Goal: Information Seeking & Learning: Learn about a topic

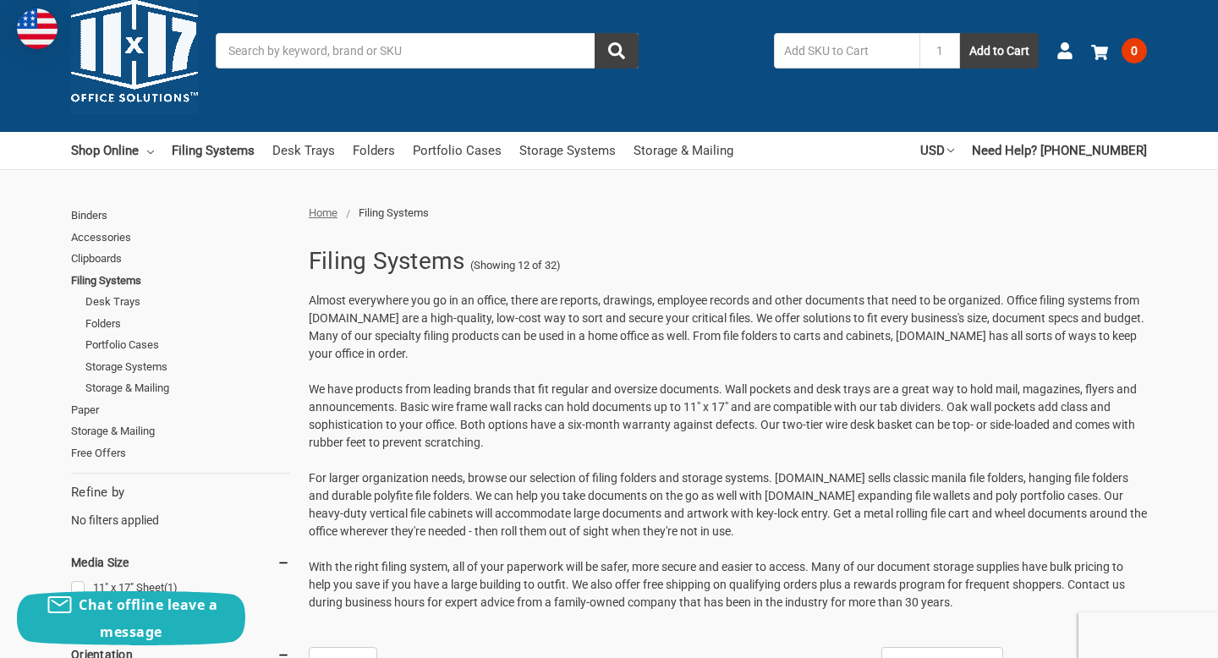
scroll to position [36, 0]
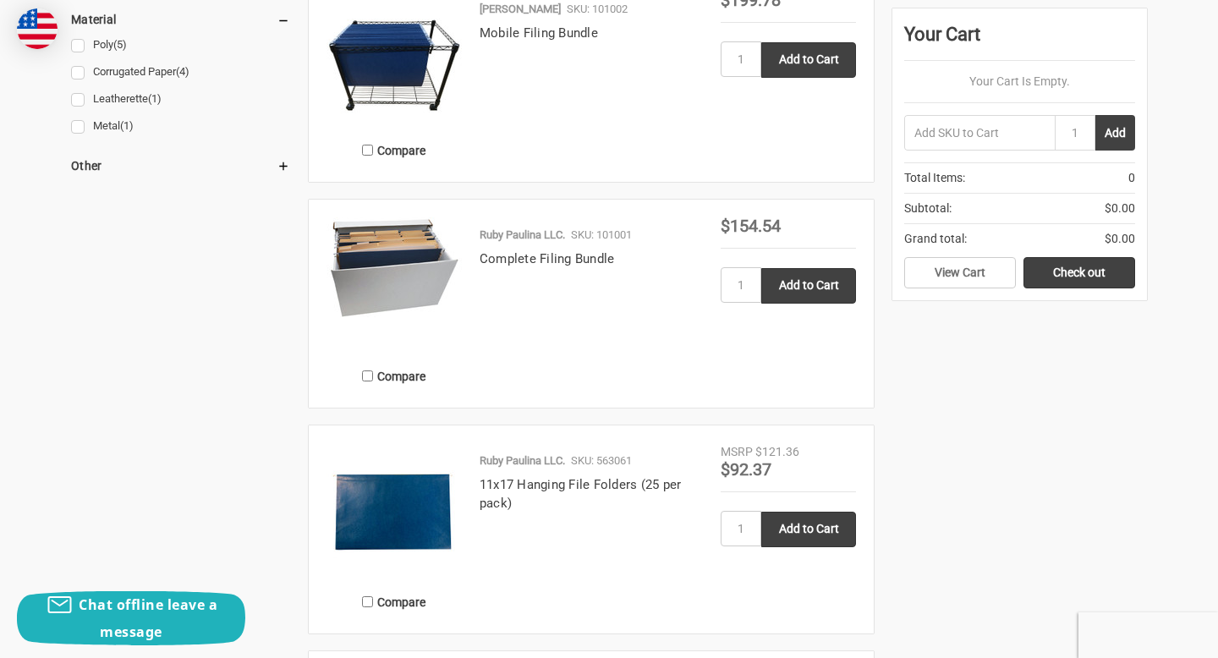
scroll to position [1323, 0]
click at [574, 264] on link "Complete Filing Bundle" at bounding box center [547, 257] width 135 height 15
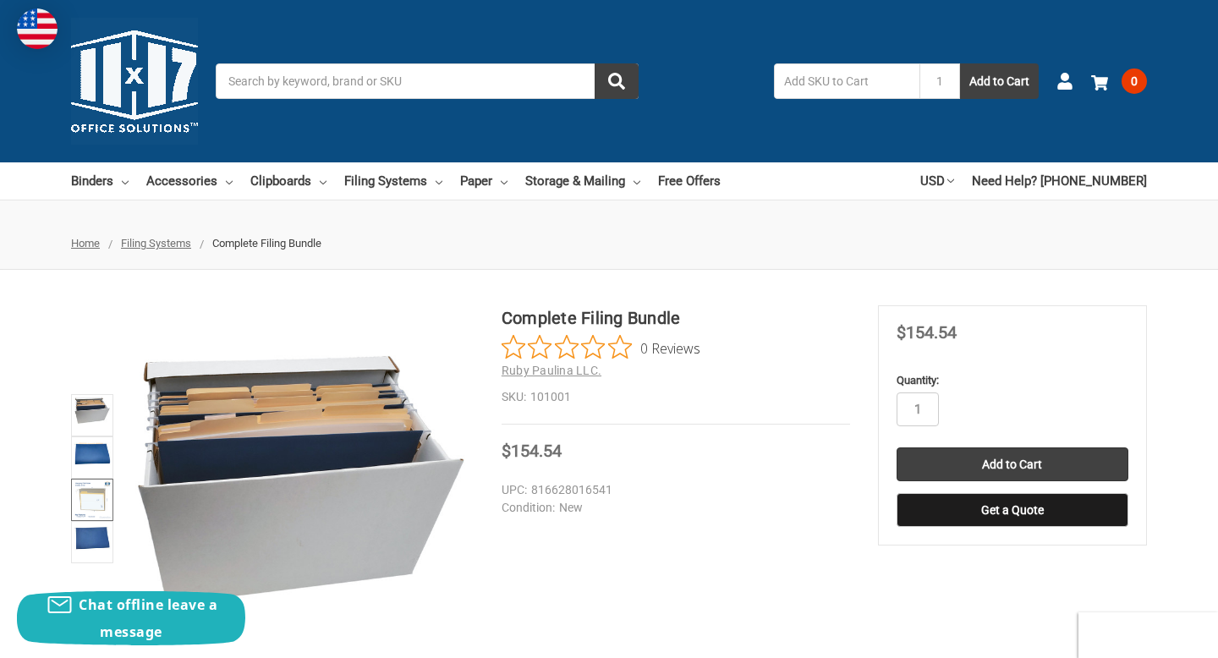
click at [95, 492] on img at bounding box center [92, 499] width 37 height 37
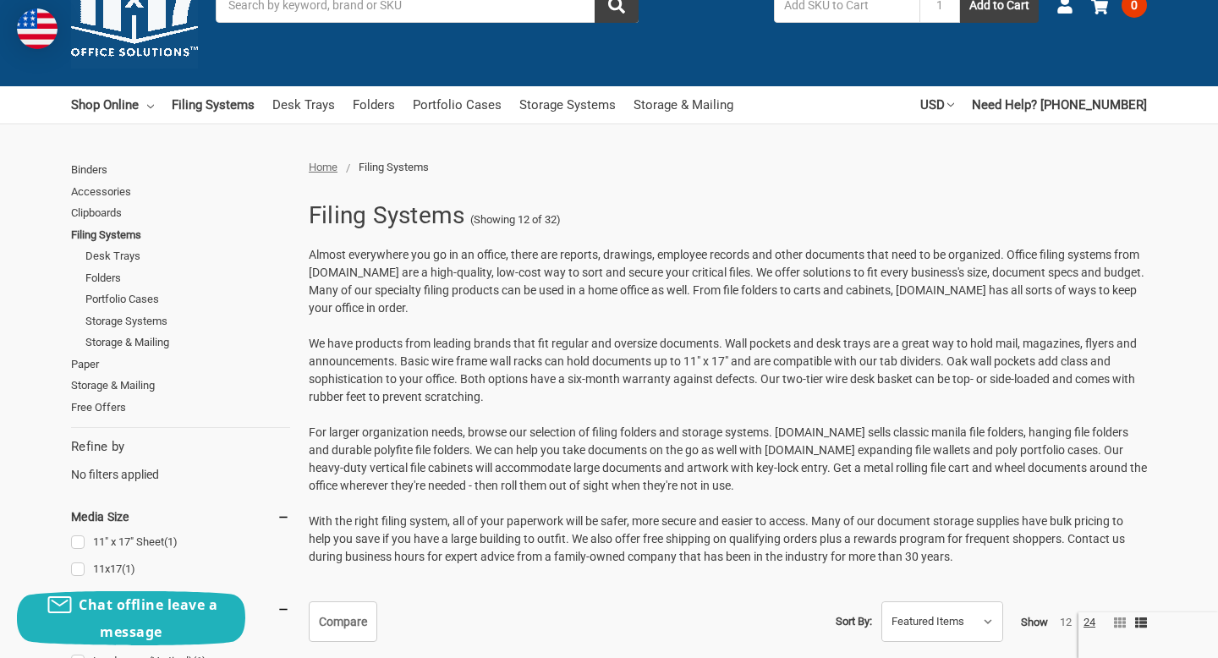
scroll to position [74, 0]
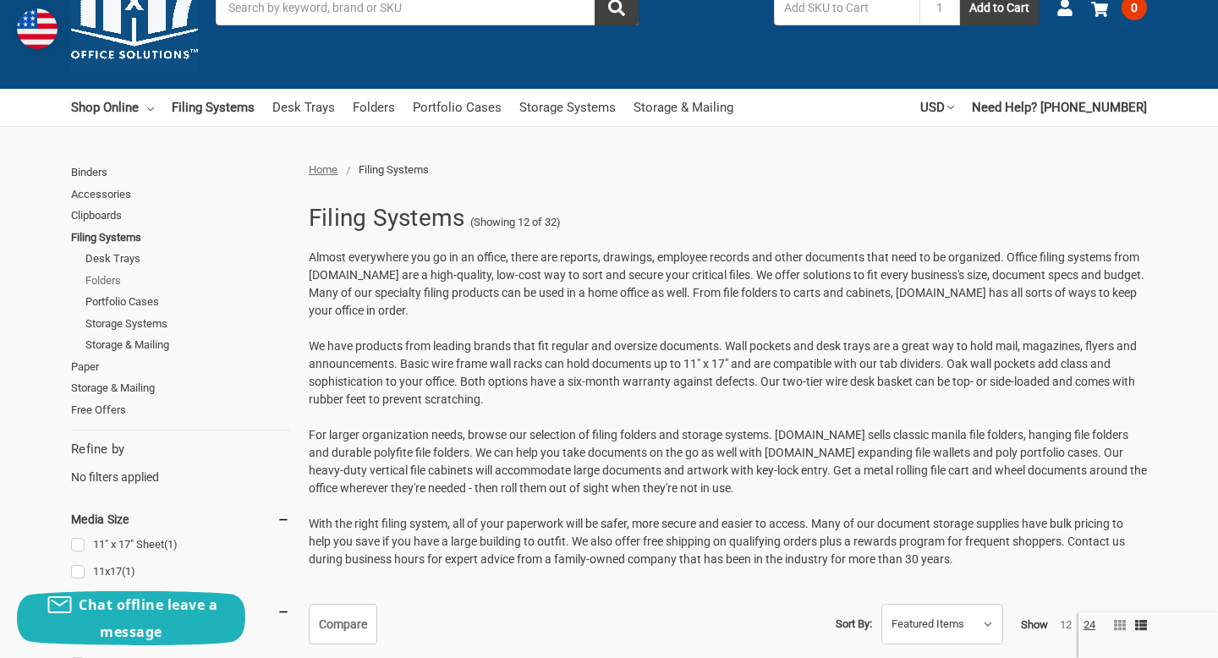
click at [115, 278] on link "Folders" at bounding box center [187, 281] width 205 height 22
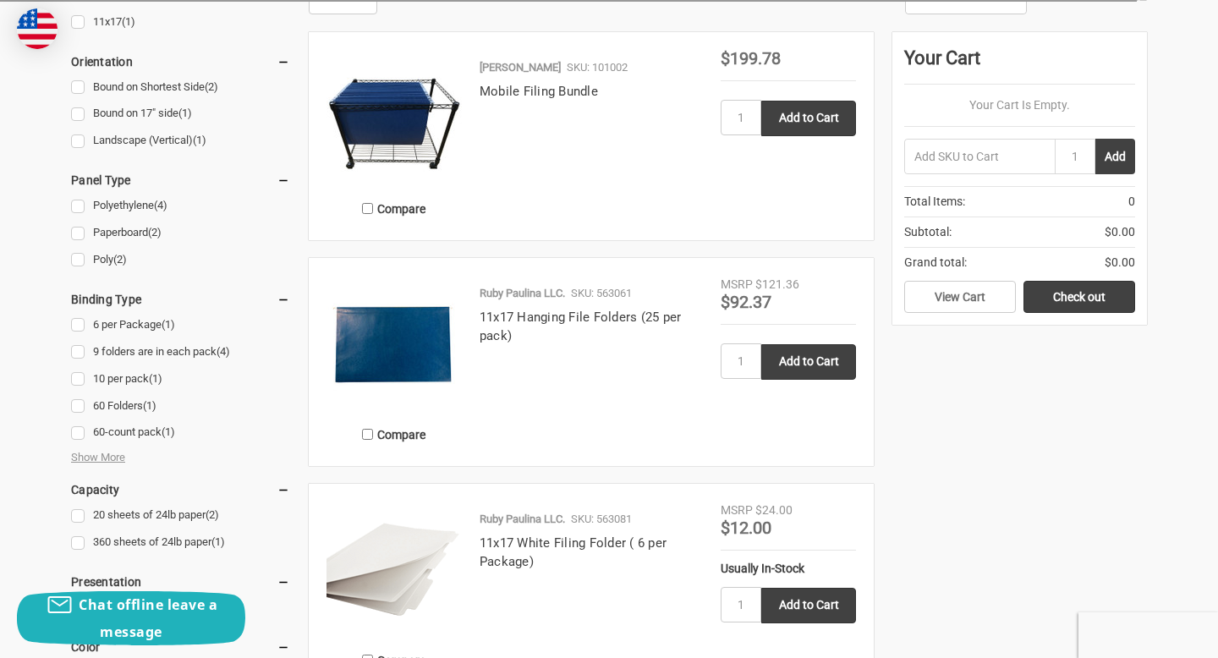
scroll to position [674, 0]
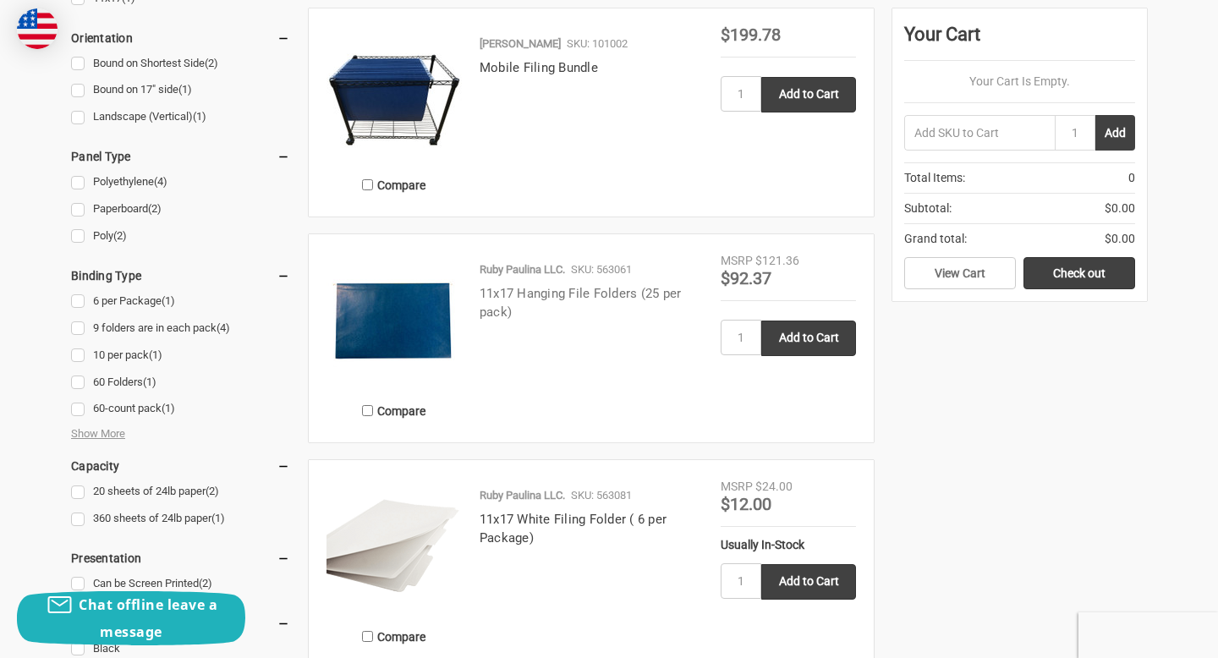
click at [539, 296] on link "11x17 Hanging File Folders (25 per pack)" at bounding box center [581, 303] width 202 height 35
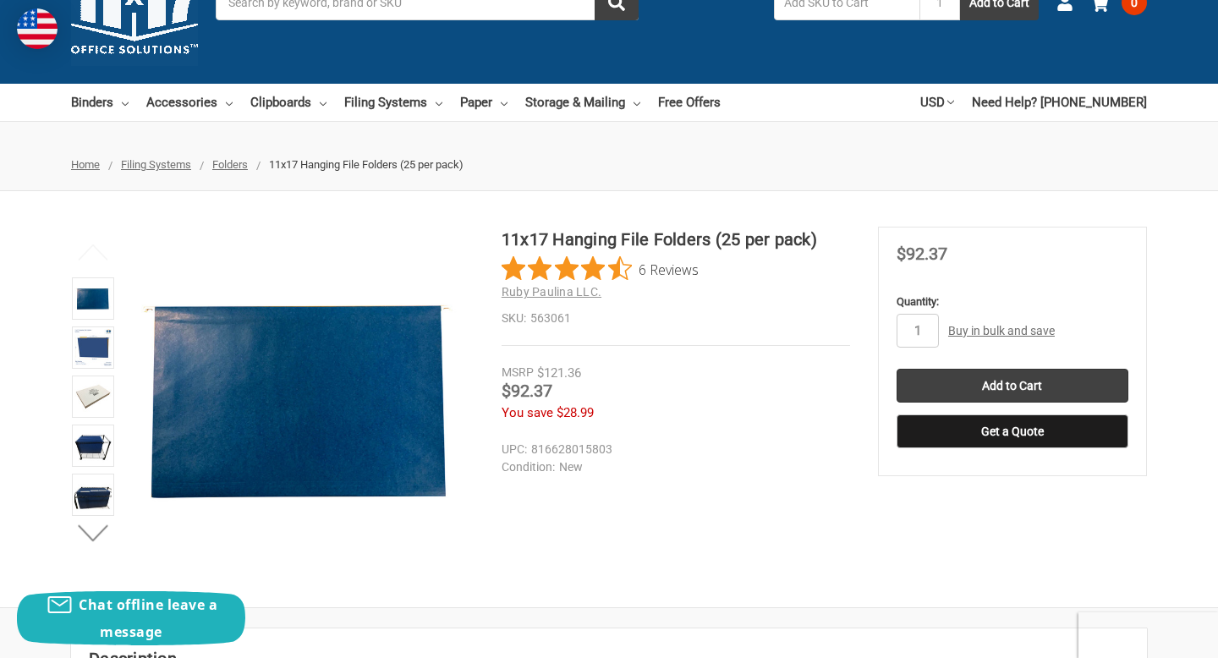
scroll to position [87, 0]
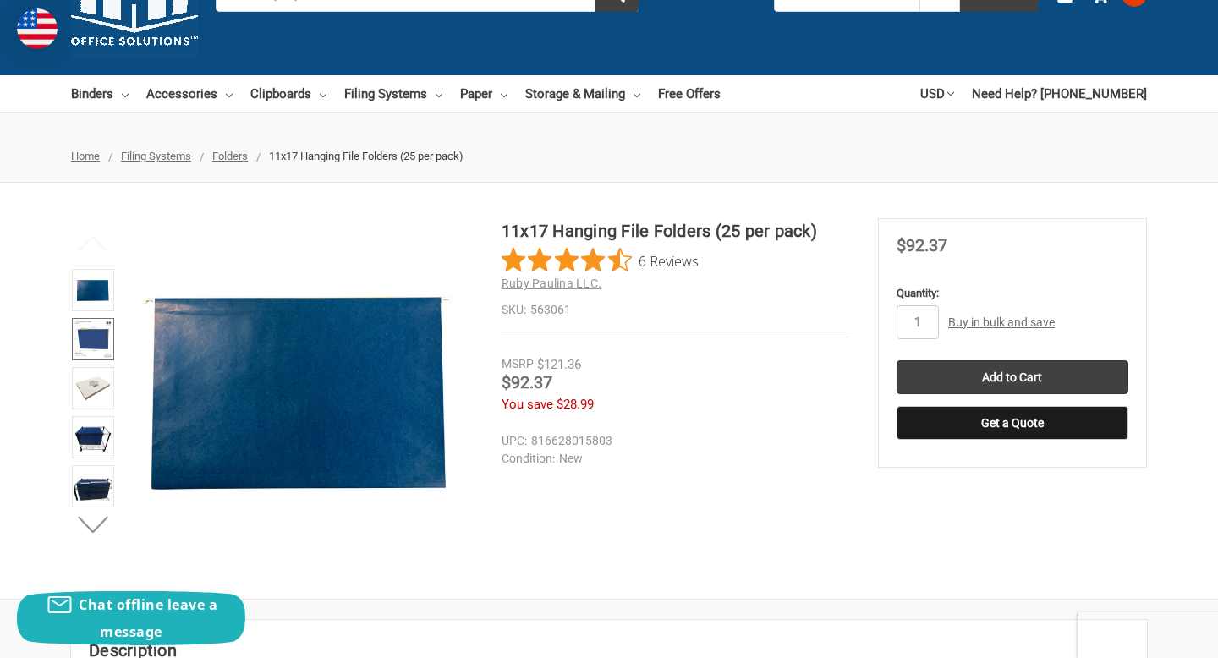
click at [96, 342] on img at bounding box center [92, 339] width 37 height 37
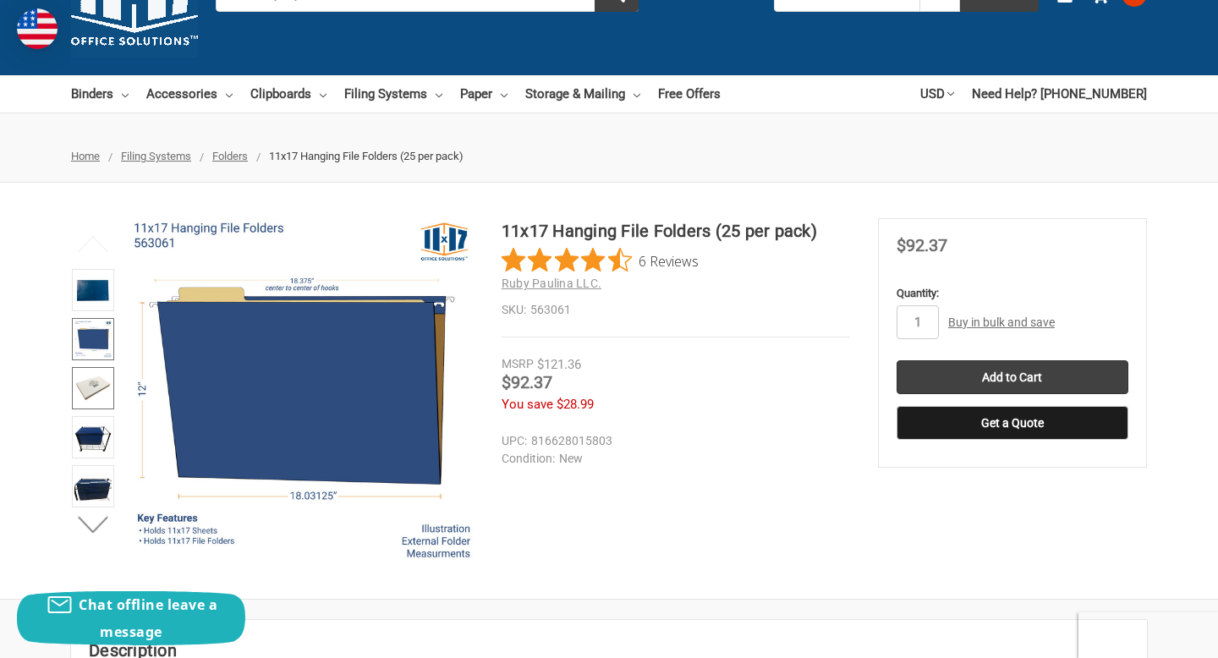
click at [92, 379] on img at bounding box center [92, 388] width 37 height 37
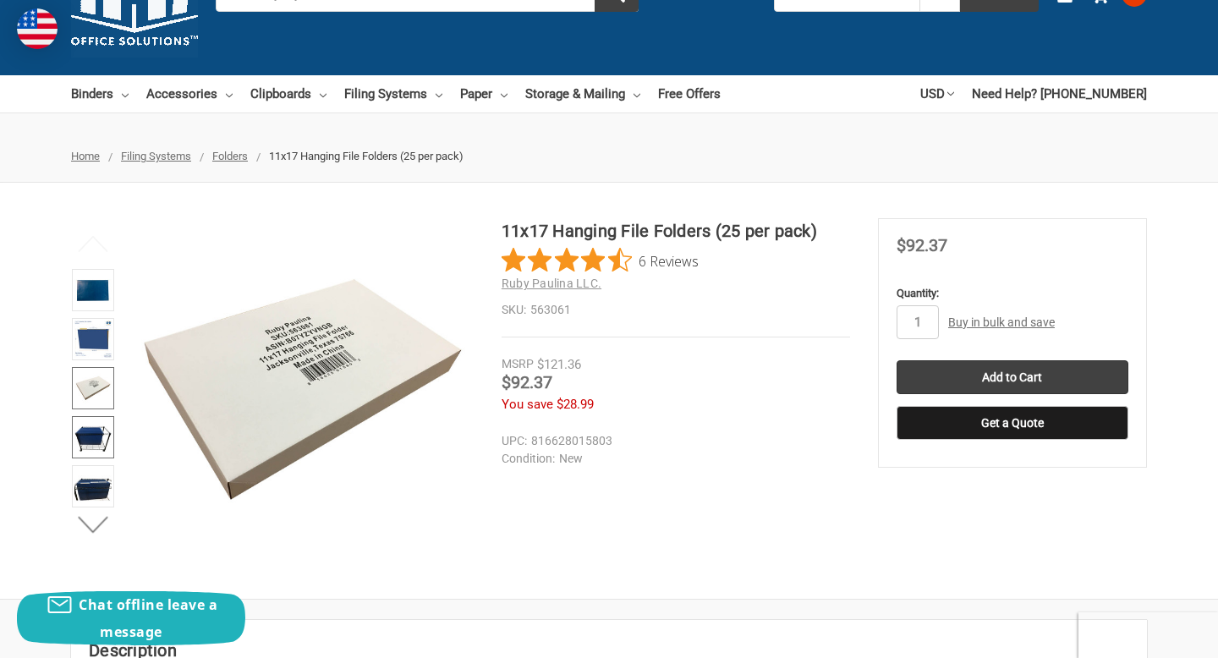
click at [87, 442] on img at bounding box center [92, 437] width 37 height 37
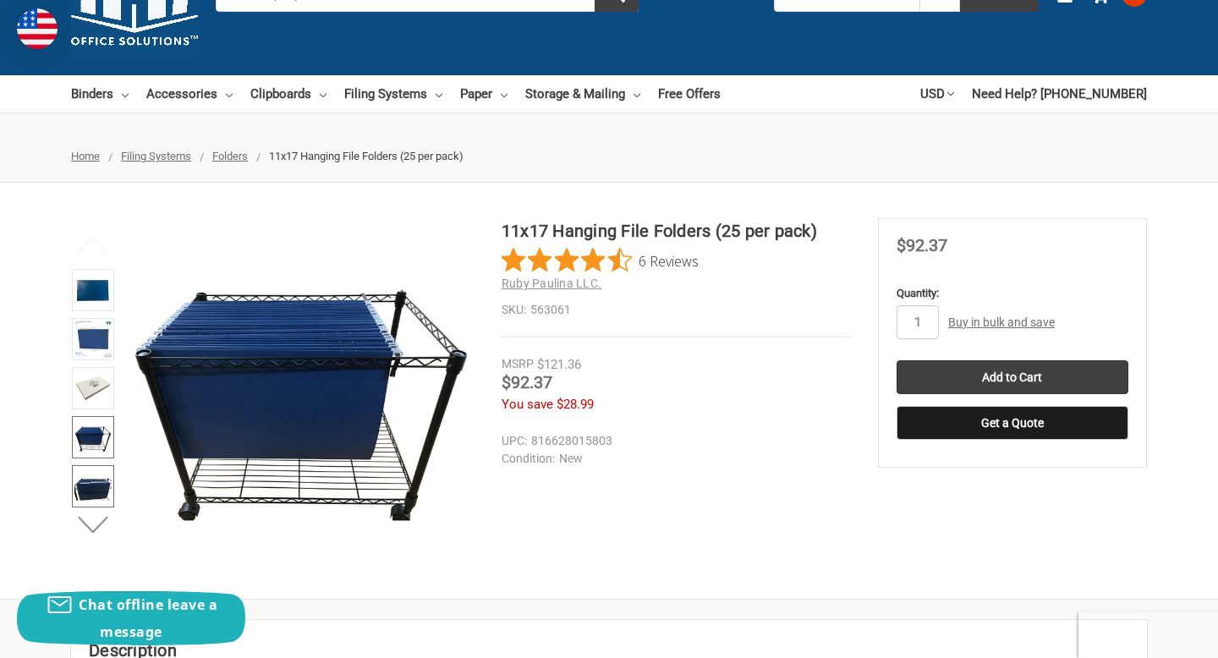
click at [92, 484] on img at bounding box center [92, 486] width 37 height 37
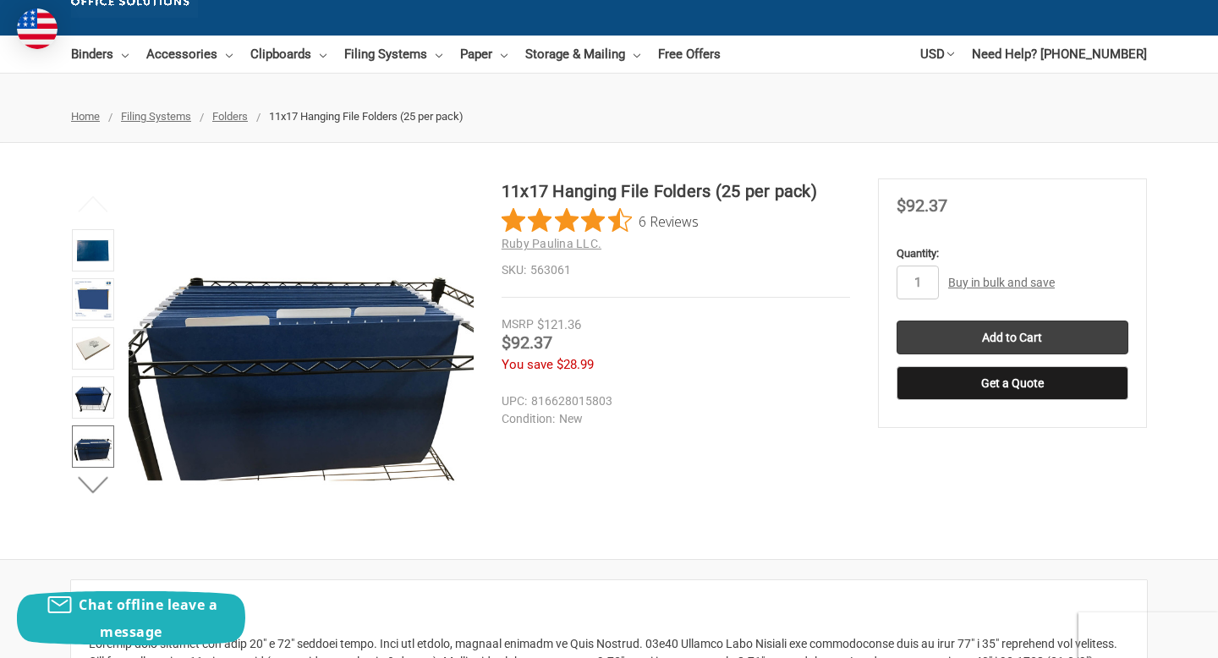
scroll to position [128, 0]
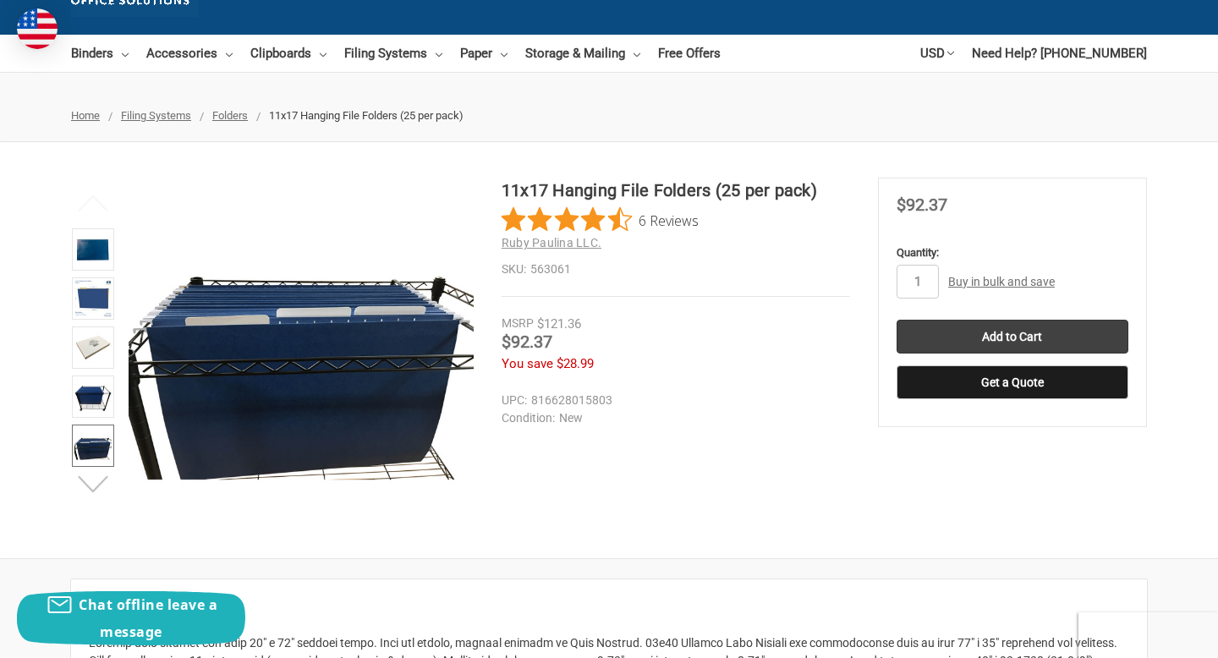
click at [92, 484] on button "Next" at bounding box center [94, 484] width 52 height 34
click at [92, 439] on img at bounding box center [92, 445] width 37 height 37
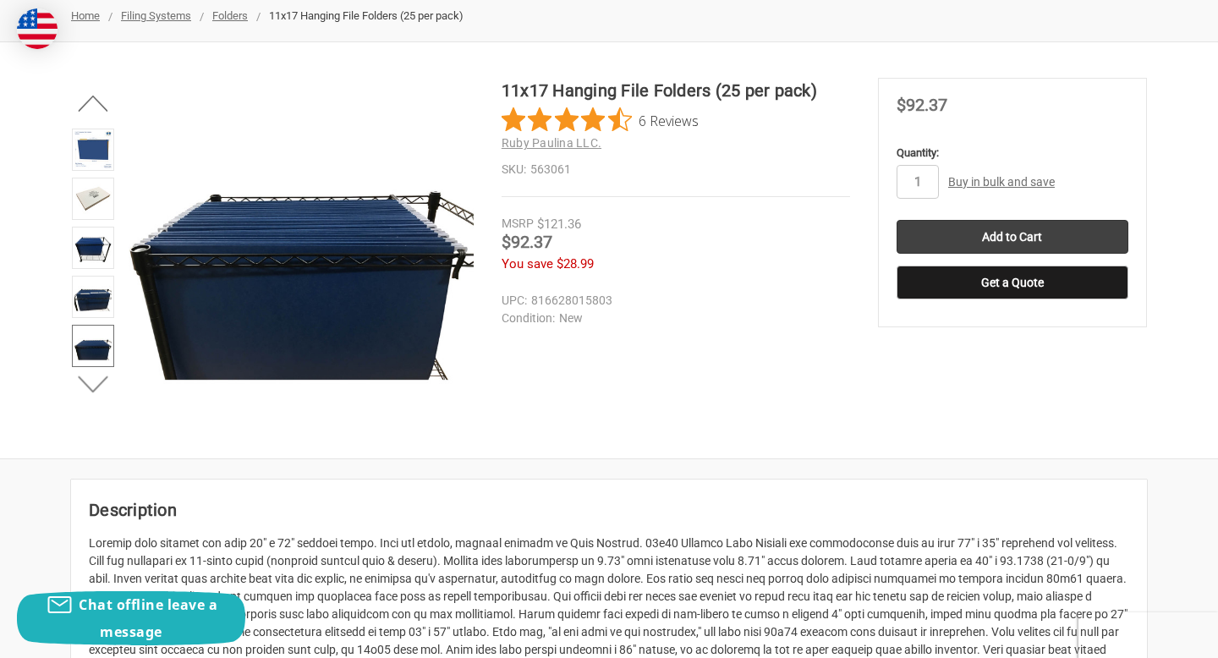
scroll to position [0, 0]
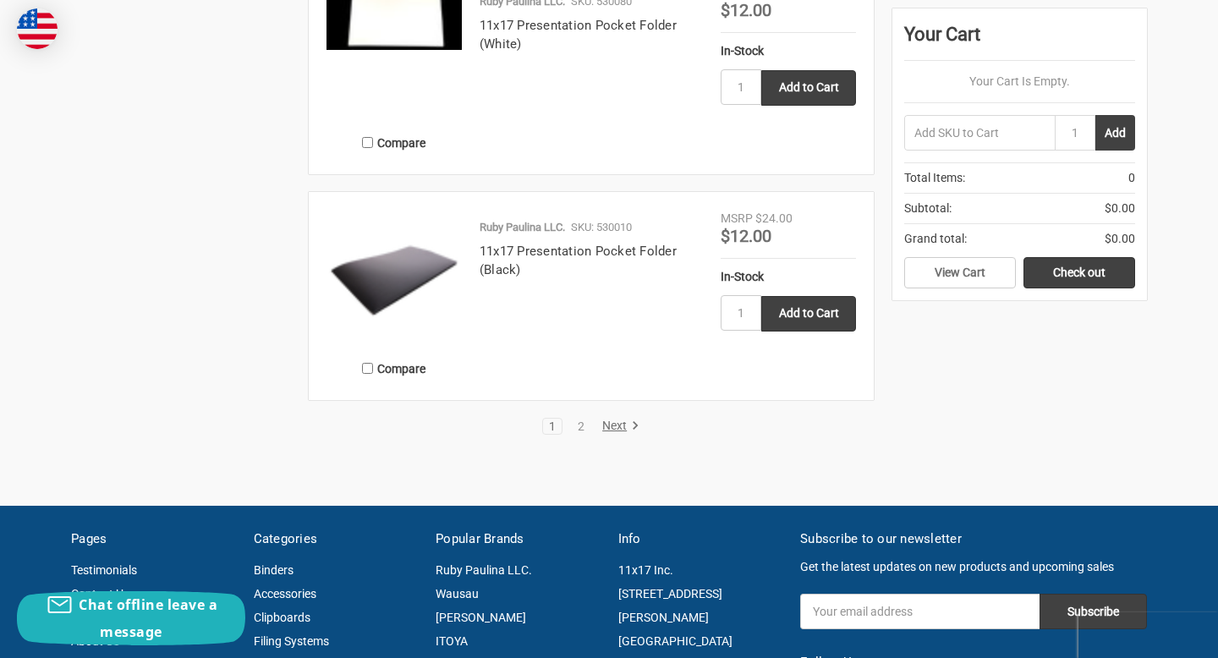
scroll to position [2984, 0]
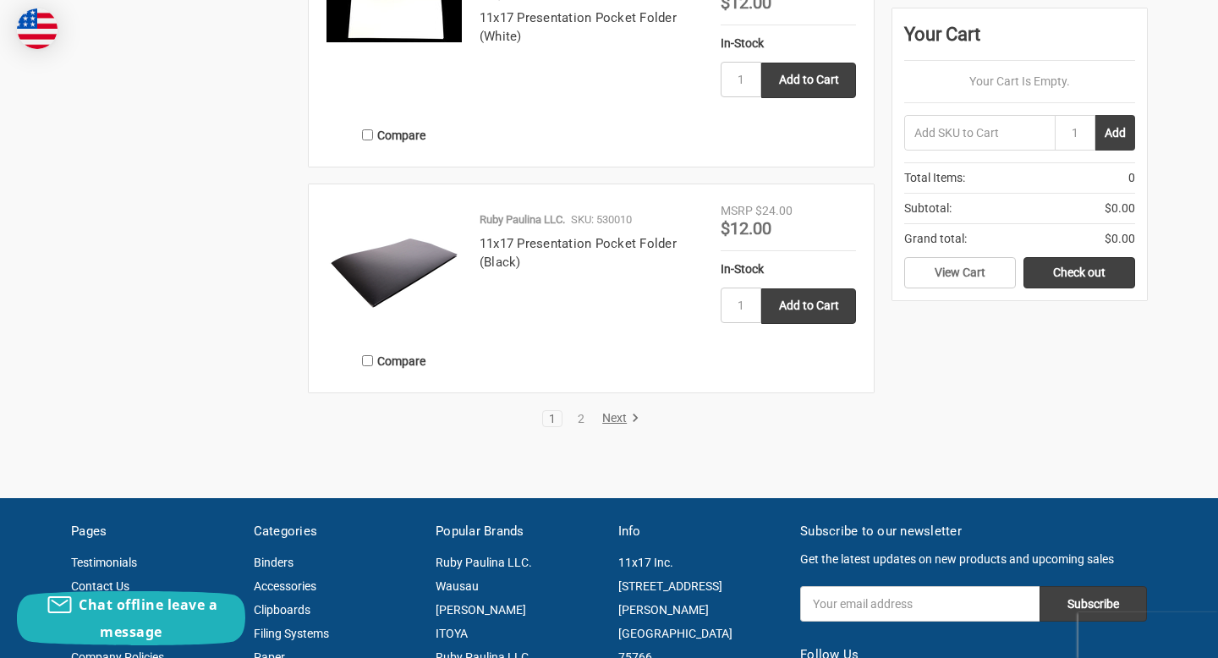
click at [619, 415] on link "Next" at bounding box center [618, 418] width 43 height 15
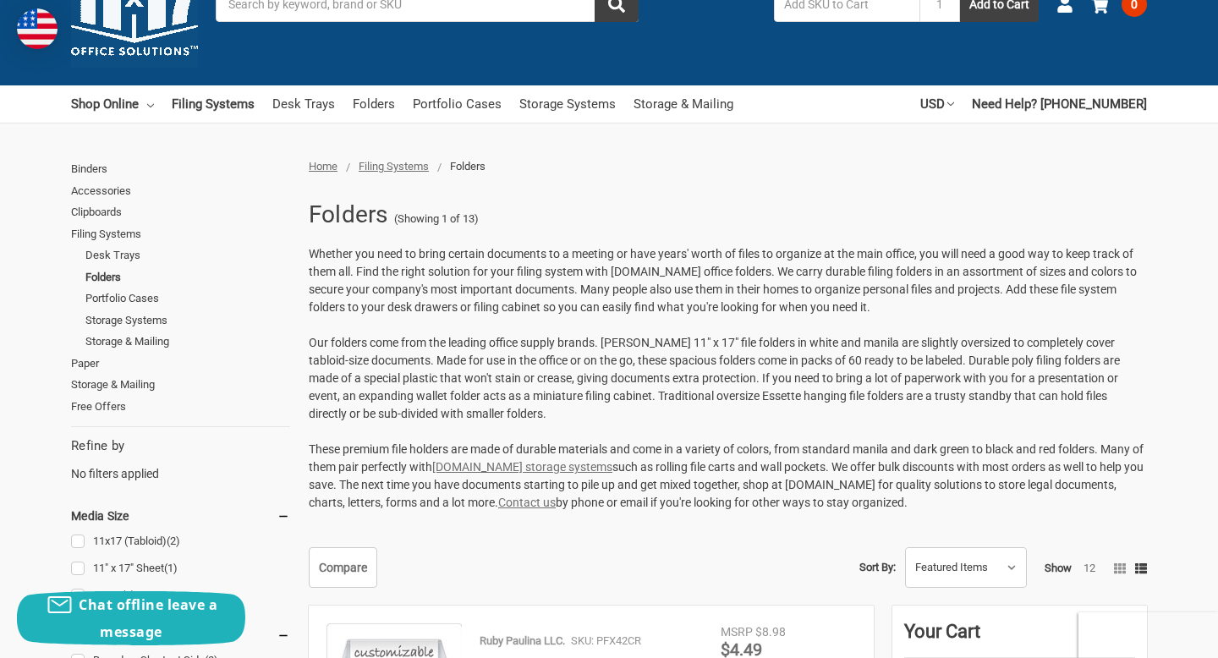
scroll to position [5, 0]
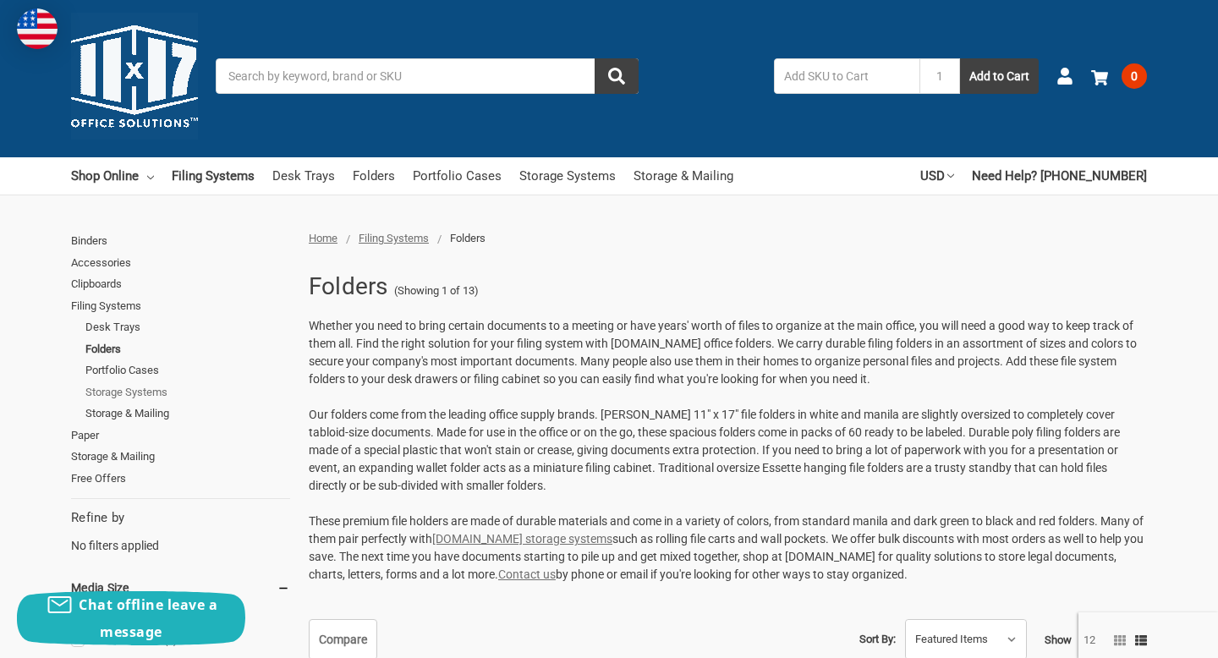
click at [160, 394] on link "Storage Systems" at bounding box center [187, 393] width 205 height 22
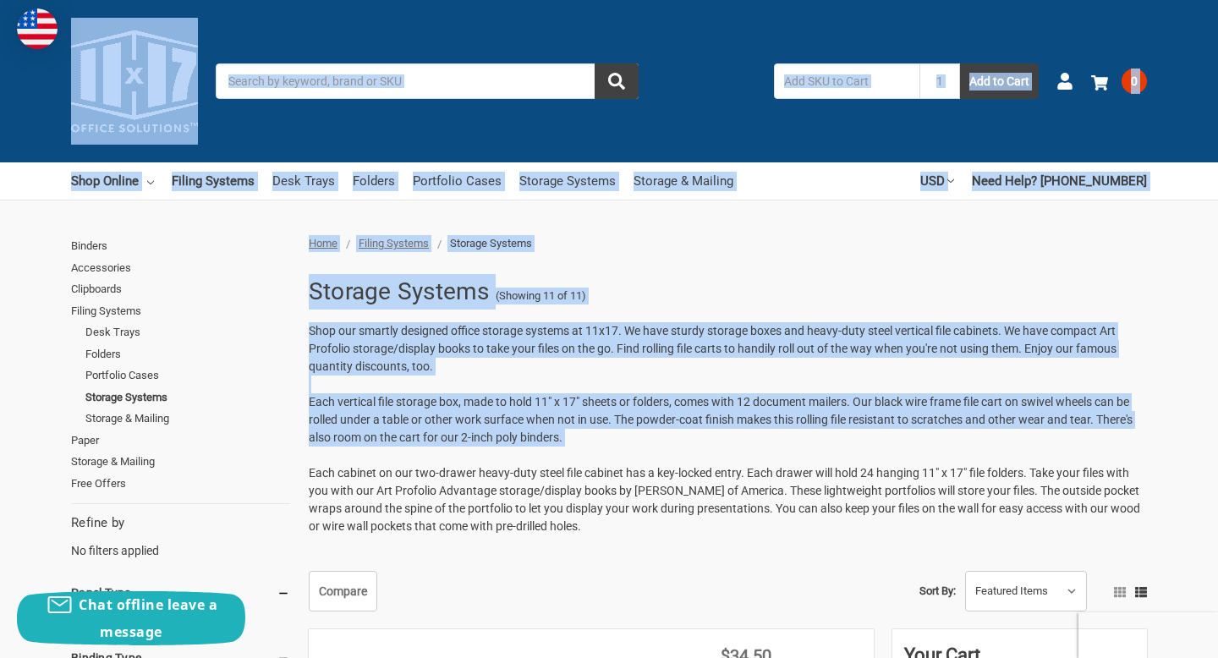
drag, startPoint x: 490, startPoint y: 461, endPoint x: 14, endPoint y: -49, distance: 698.0
click at [133, 275] on link "Accessories" at bounding box center [180, 268] width 219 height 22
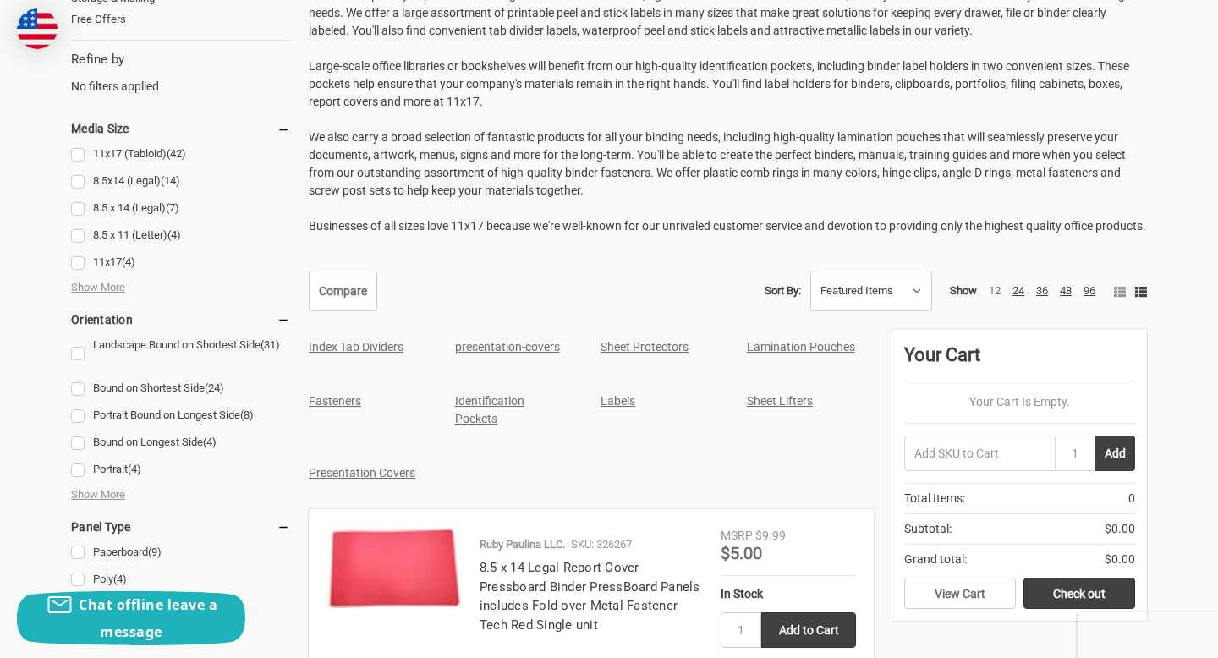
scroll to position [594, 0]
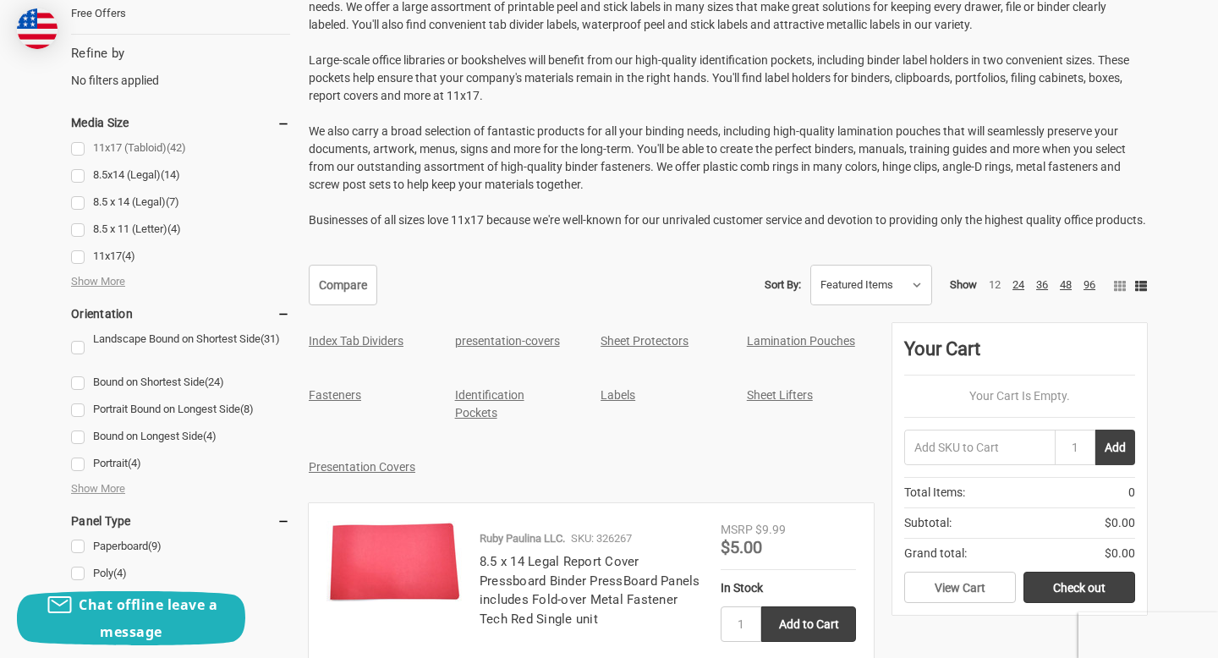
click at [78, 145] on link "11x17 (Tabloid) (42)" at bounding box center [180, 148] width 219 height 23
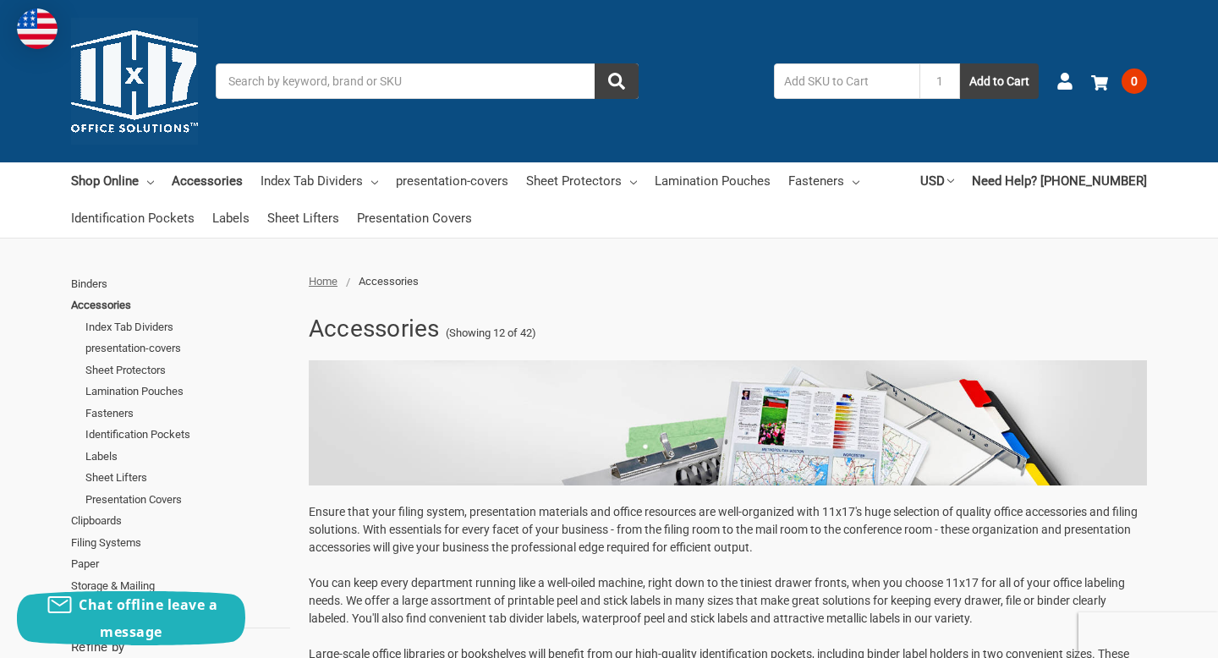
drag, startPoint x: 459, startPoint y: 300, endPoint x: 470, endPoint y: 392, distance: 91.9
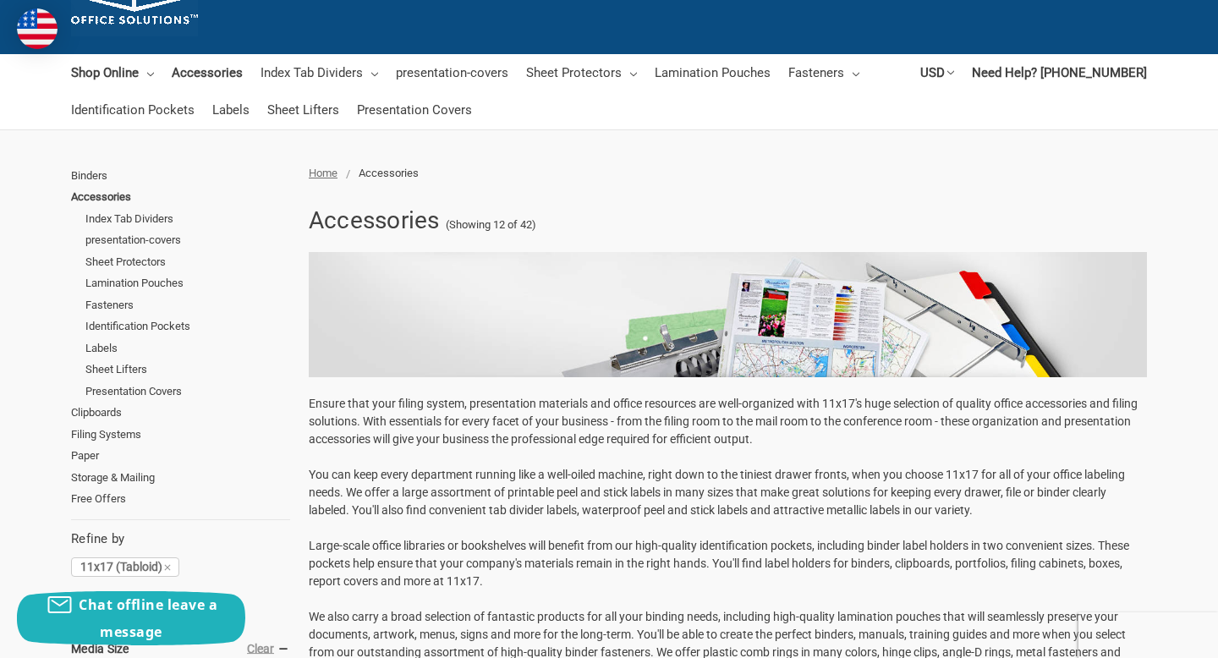
click at [471, 432] on p "Ensure that your filing system, presentation materials and office resources are…" at bounding box center [728, 555] width 839 height 320
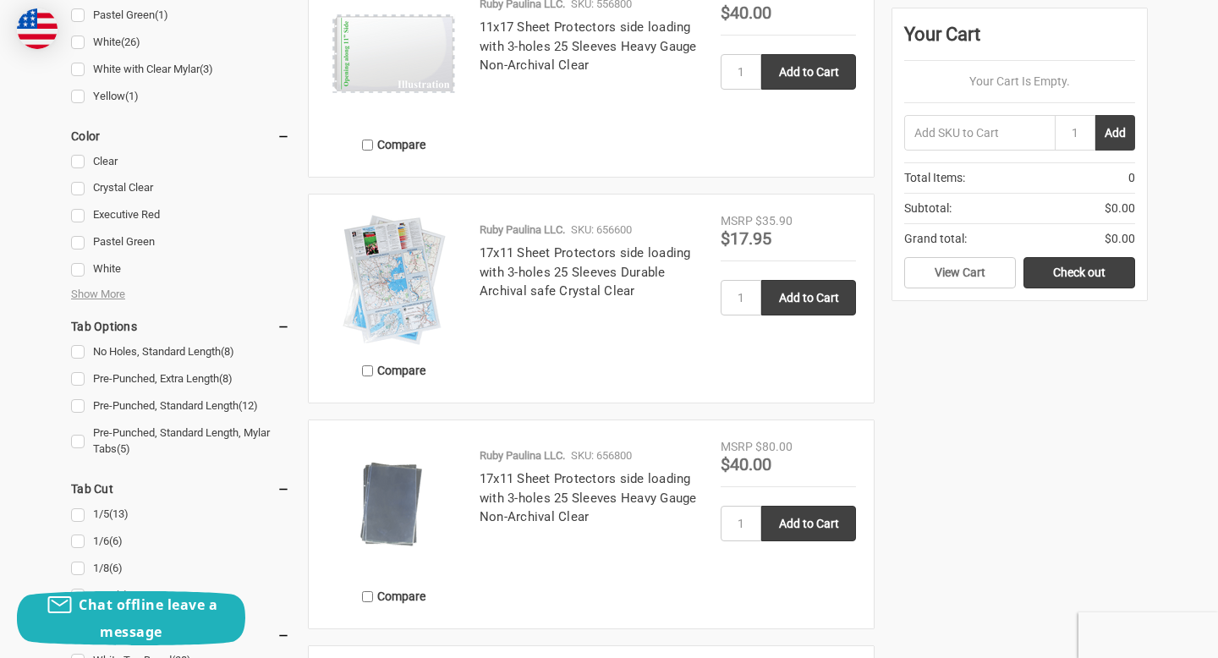
scroll to position [495, 0]
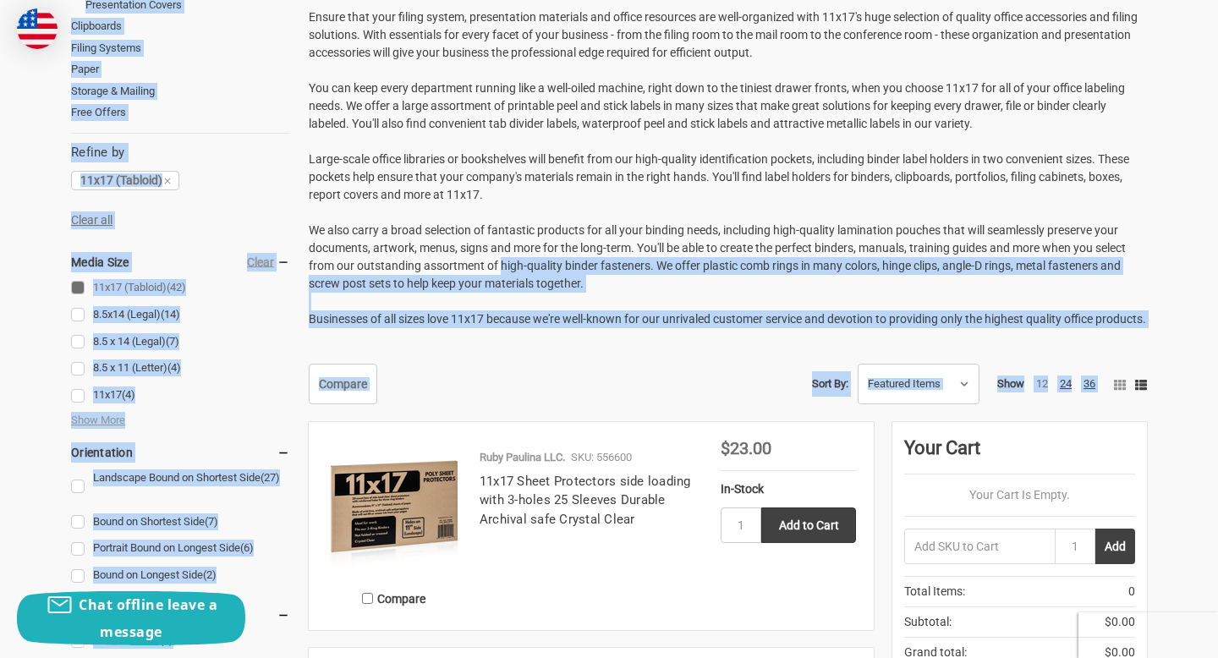
drag, startPoint x: 471, startPoint y: 432, endPoint x: 496, endPoint y: 260, distance: 174.3
click at [496, 260] on p "Ensure that your filing system, presentation materials and office resources are…" at bounding box center [728, 168] width 839 height 320
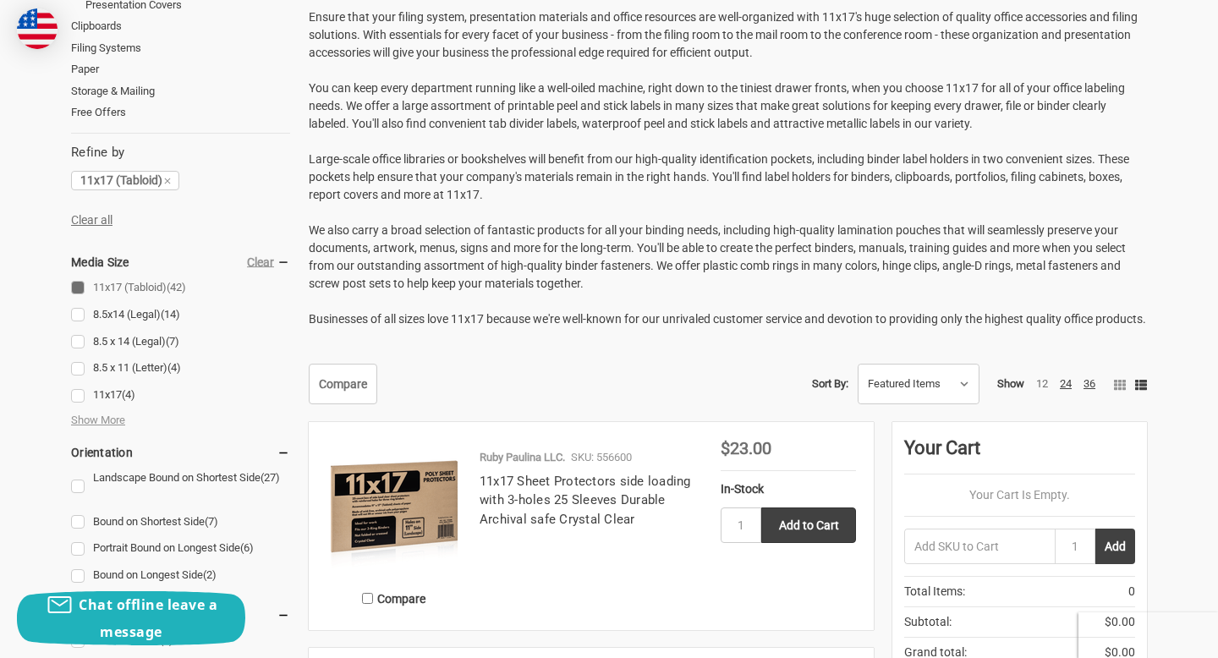
scroll to position [0, 0]
